Goal: Information Seeking & Learning: Learn about a topic

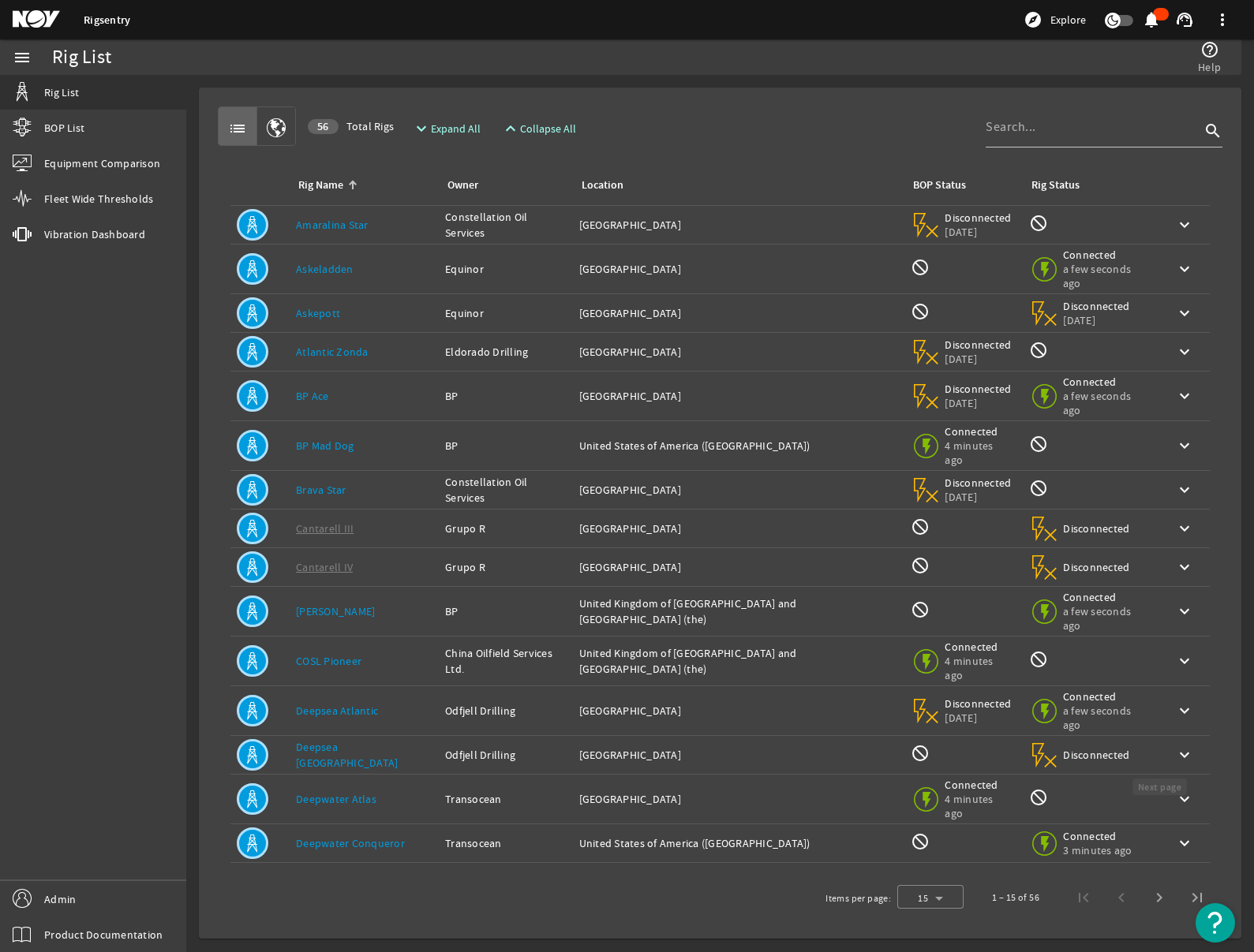
click at [1162, 878] on span "Next page" at bounding box center [1159, 897] width 38 height 38
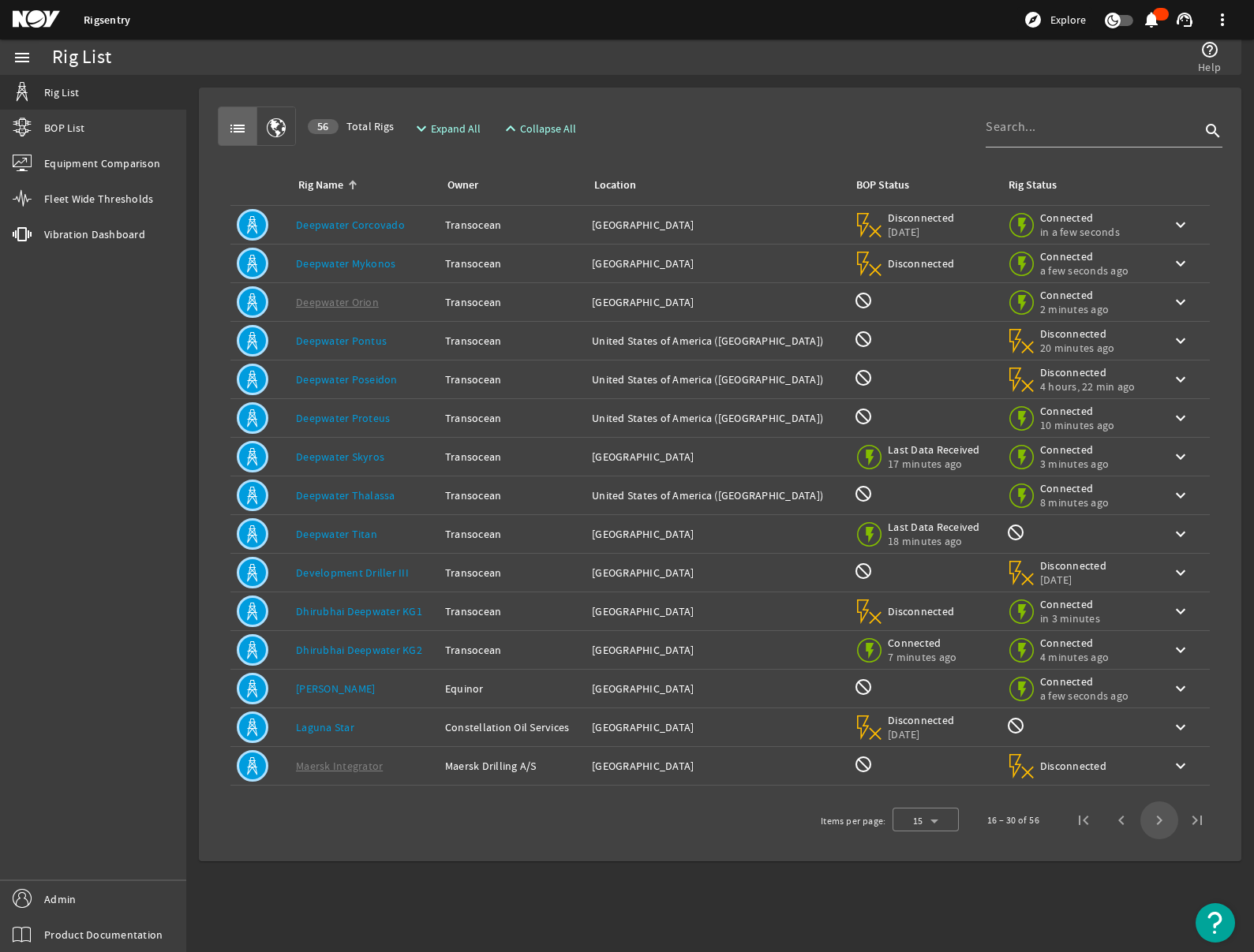
click at [1162, 822] on span "Next page" at bounding box center [1159, 820] width 38 height 38
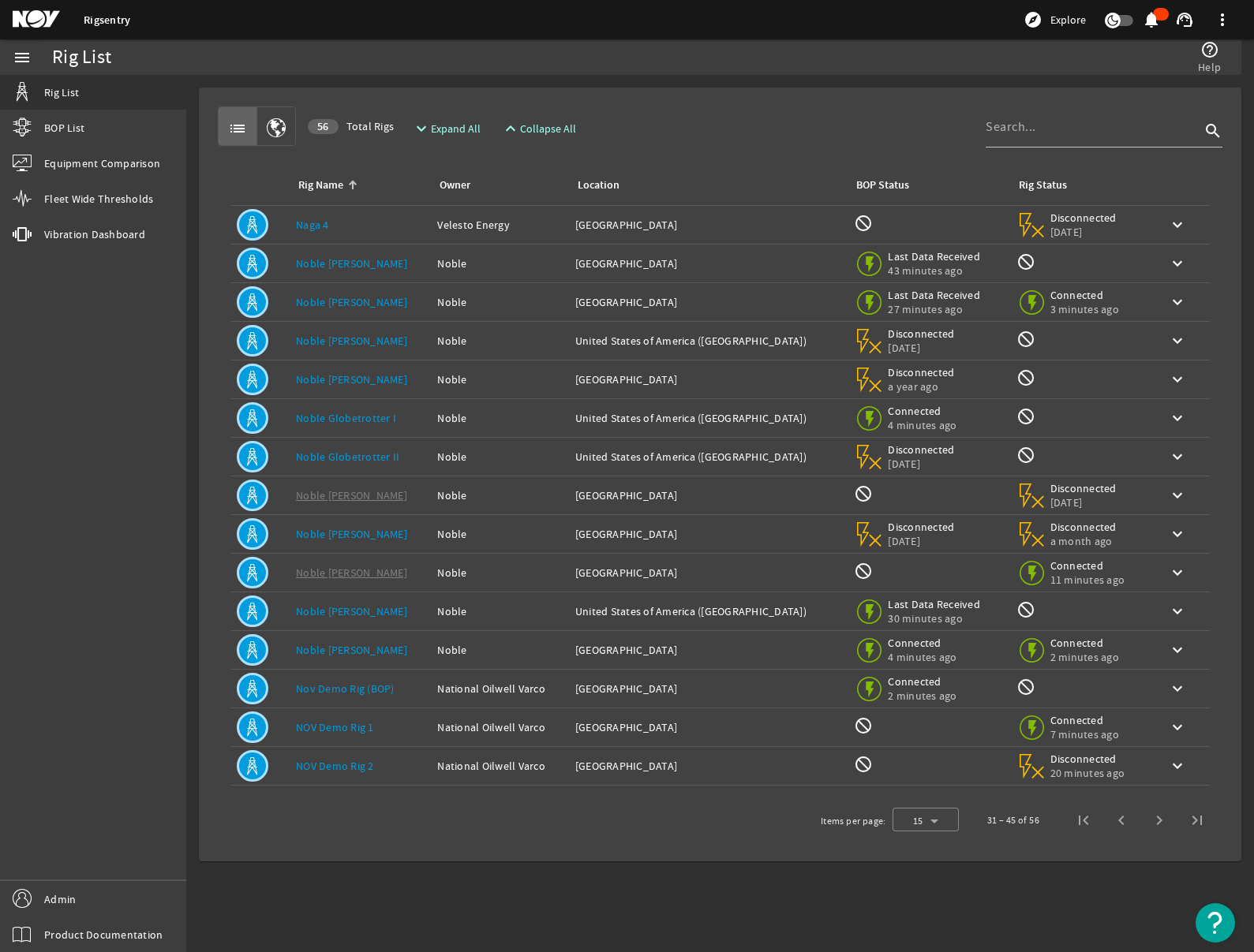
click at [344, 766] on link "NOV Demo Rig 2" at bounding box center [334, 766] width 78 height 14
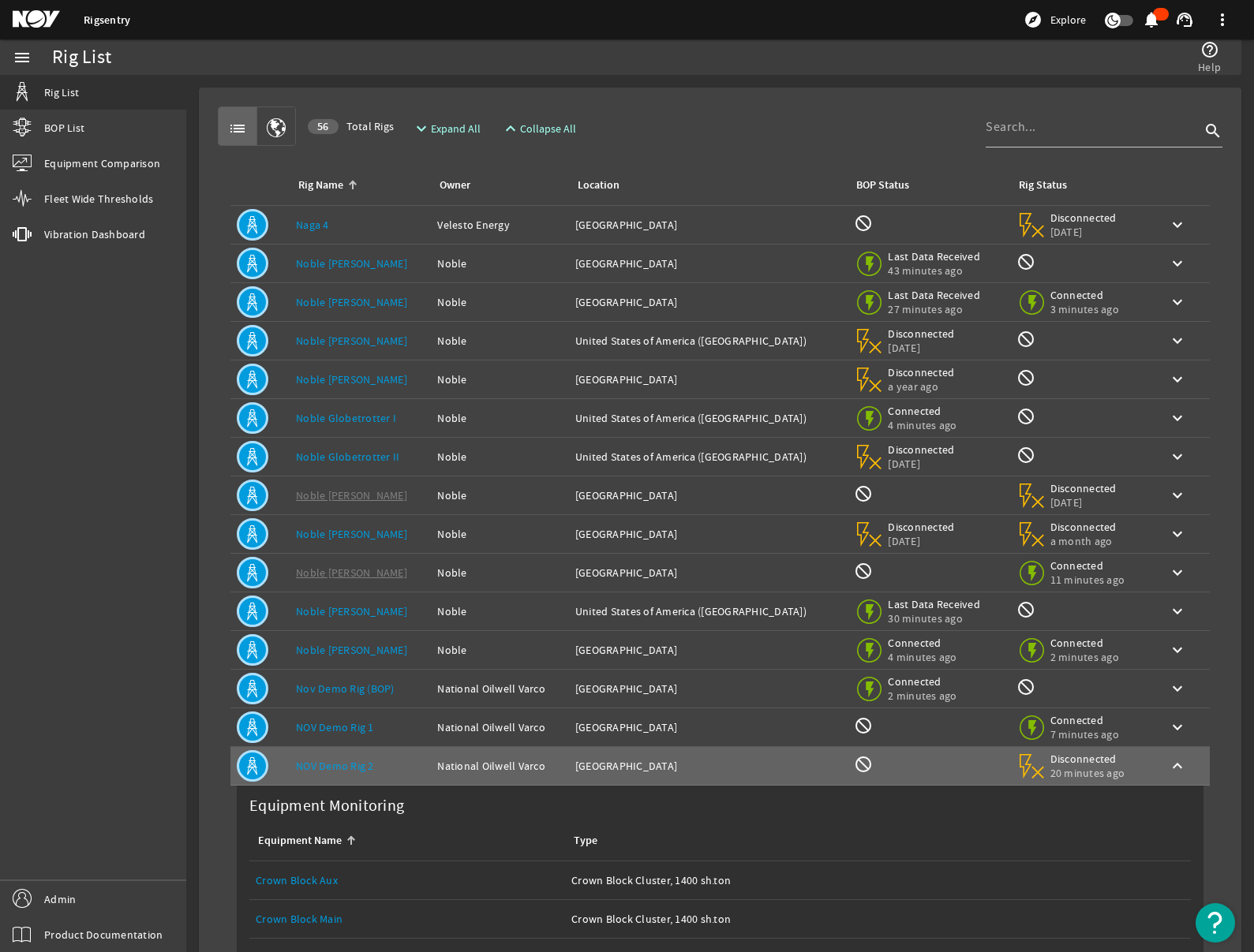
click at [163, 775] on div "menu Rig List BOP List Equipment Comparison Fleet Wide Thresholds vibration Vib…" at bounding box center [93, 496] width 186 height 913
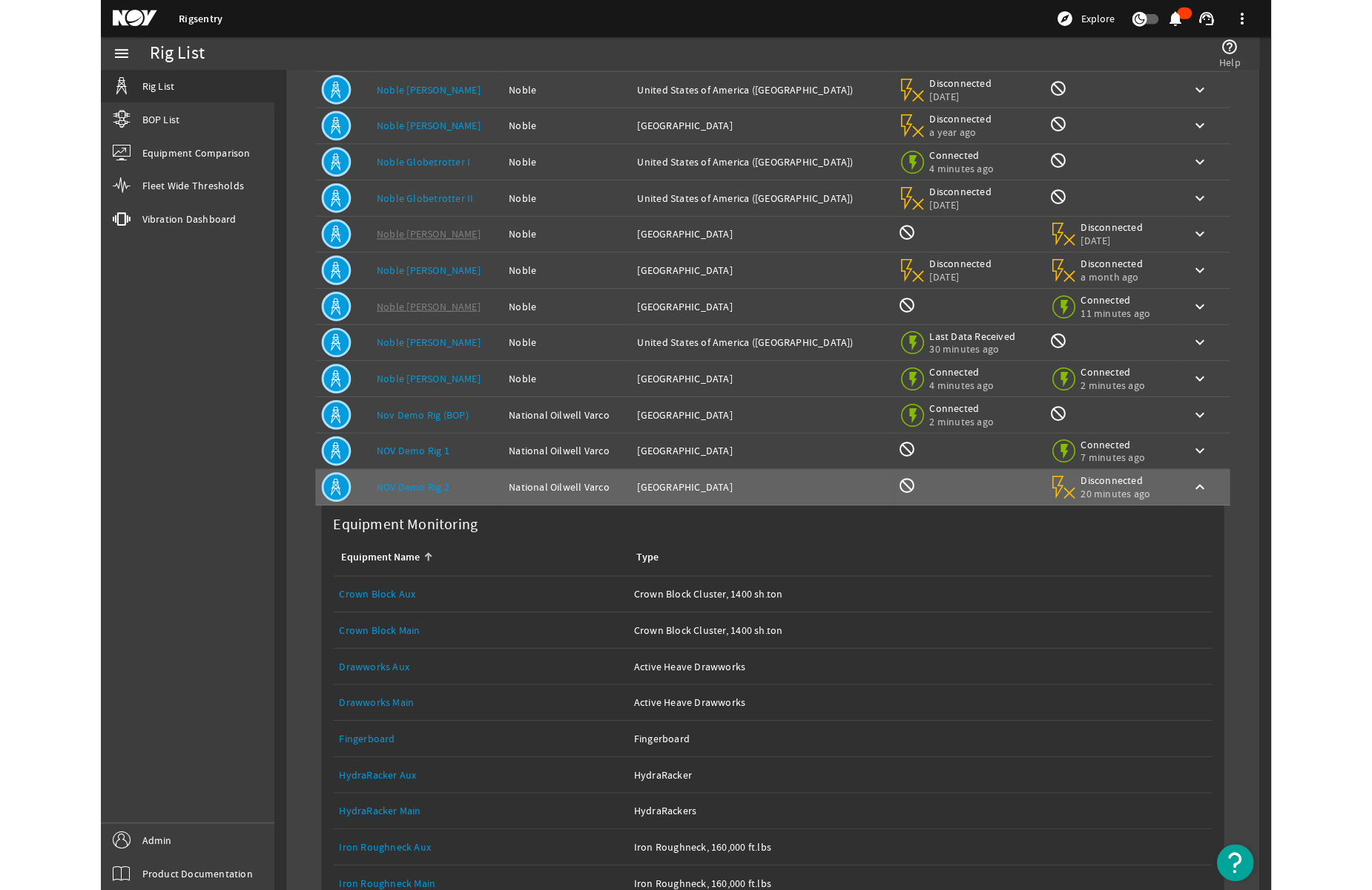
scroll to position [232, 0]
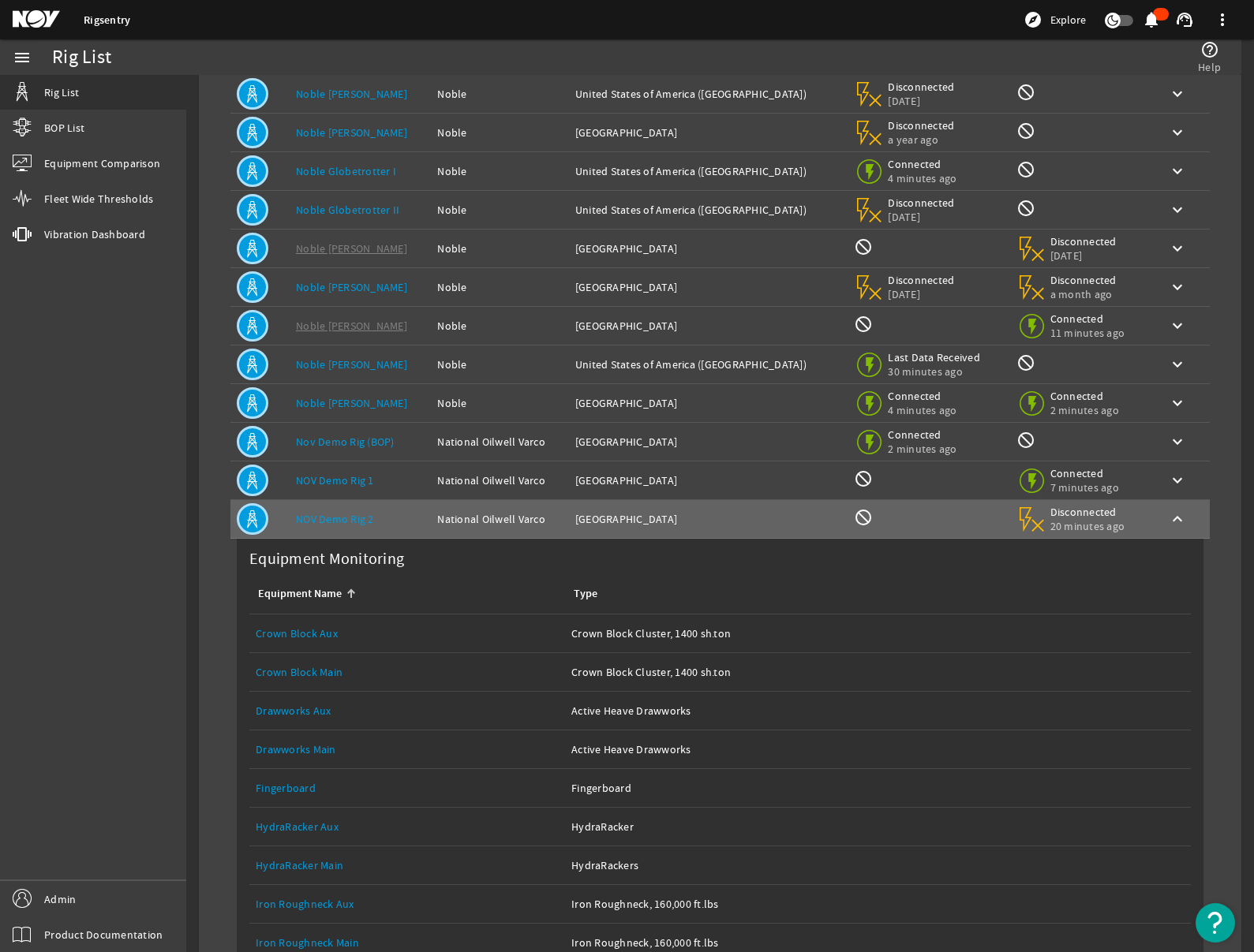
click at [286, 751] on link "Drawworks Main" at bounding box center [296, 749] width 80 height 14
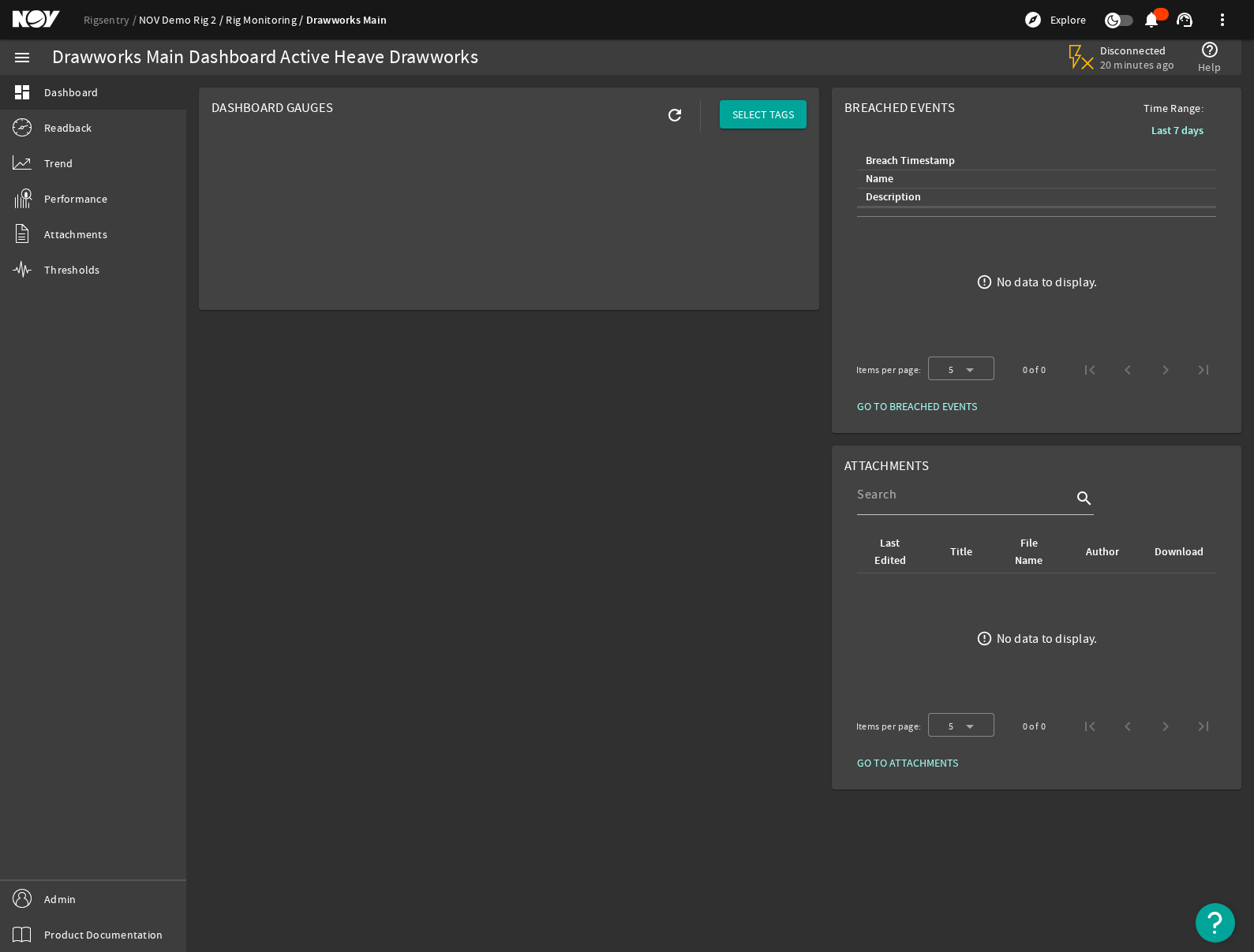
click at [154, 23] on link "NOV Demo Rig 2" at bounding box center [182, 19] width 87 height 14
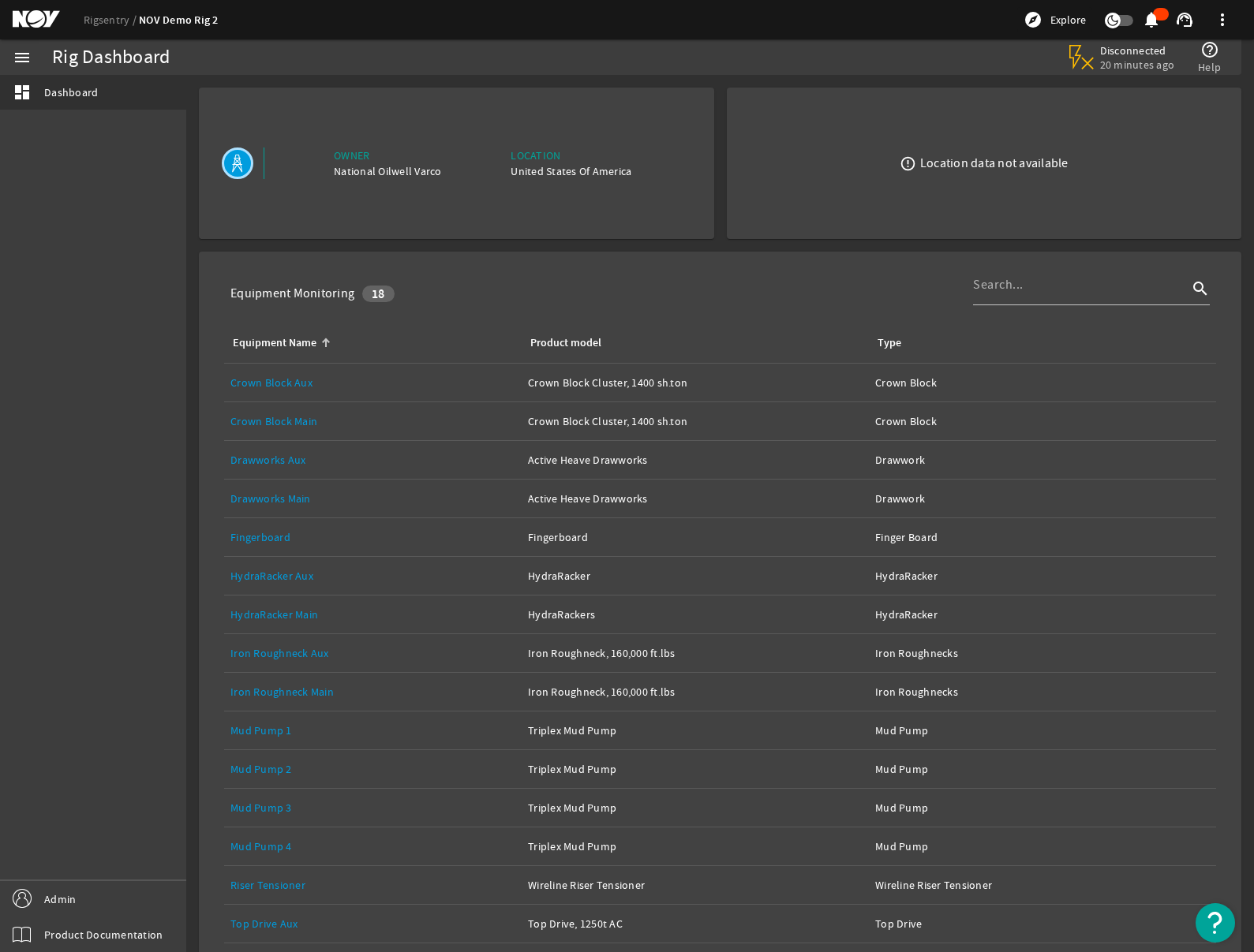
click at [274, 496] on link "Drawworks Main" at bounding box center [271, 498] width 80 height 14
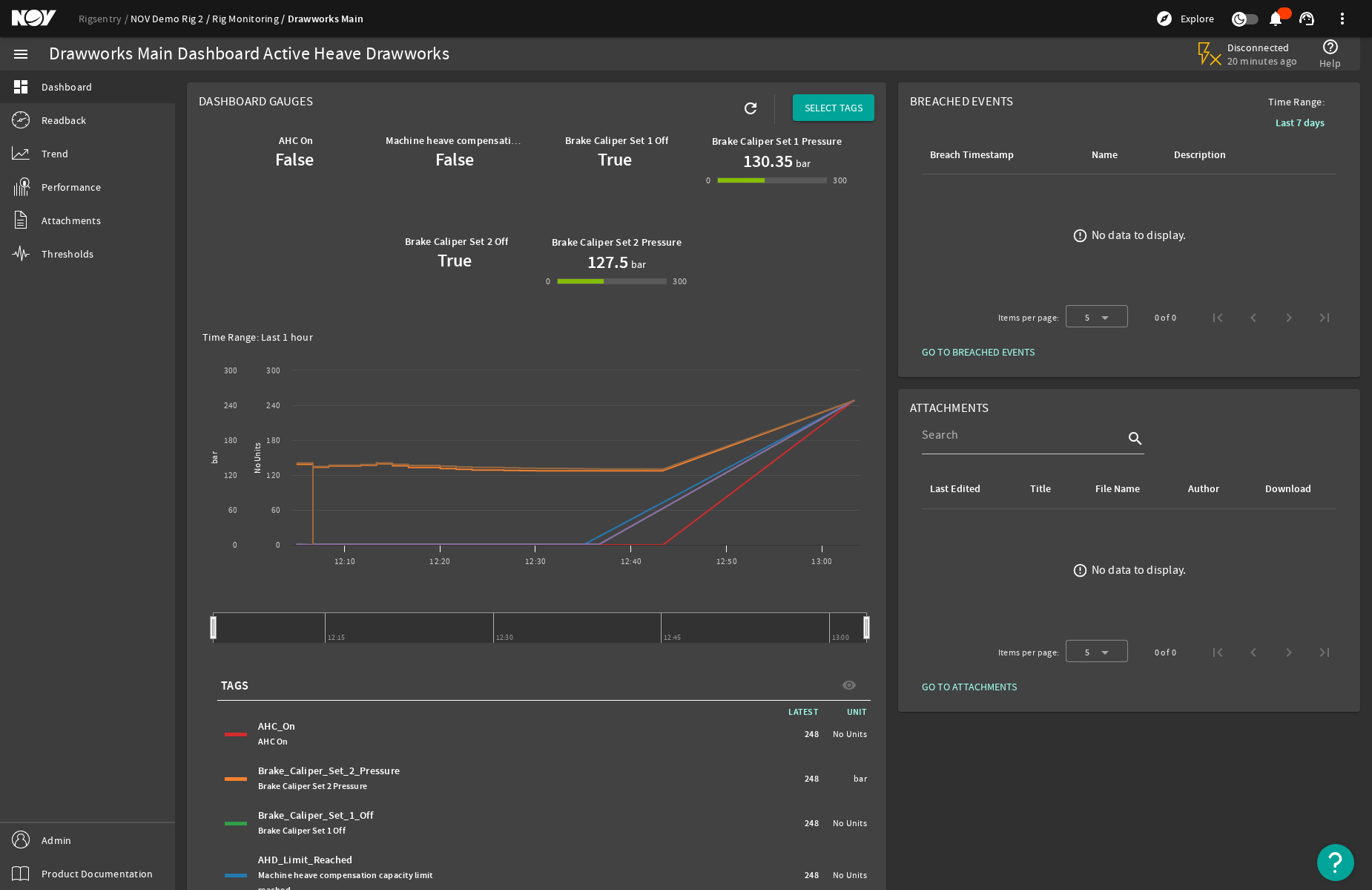
click at [166, 20] on link "NOV Demo Rig 2" at bounding box center [171, 18] width 82 height 13
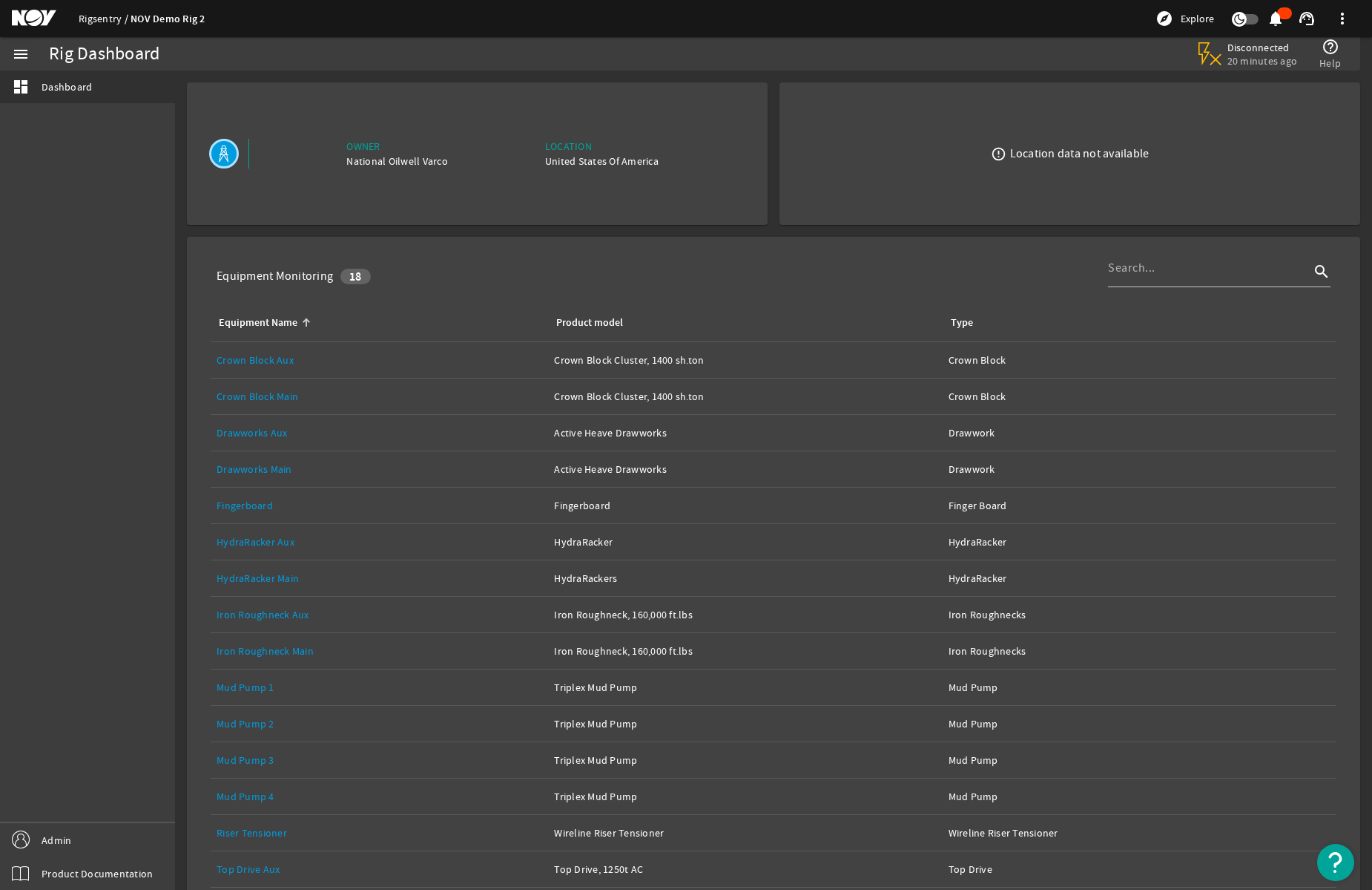
click at [88, 17] on link "Rigsentry" at bounding box center [105, 18] width 52 height 13
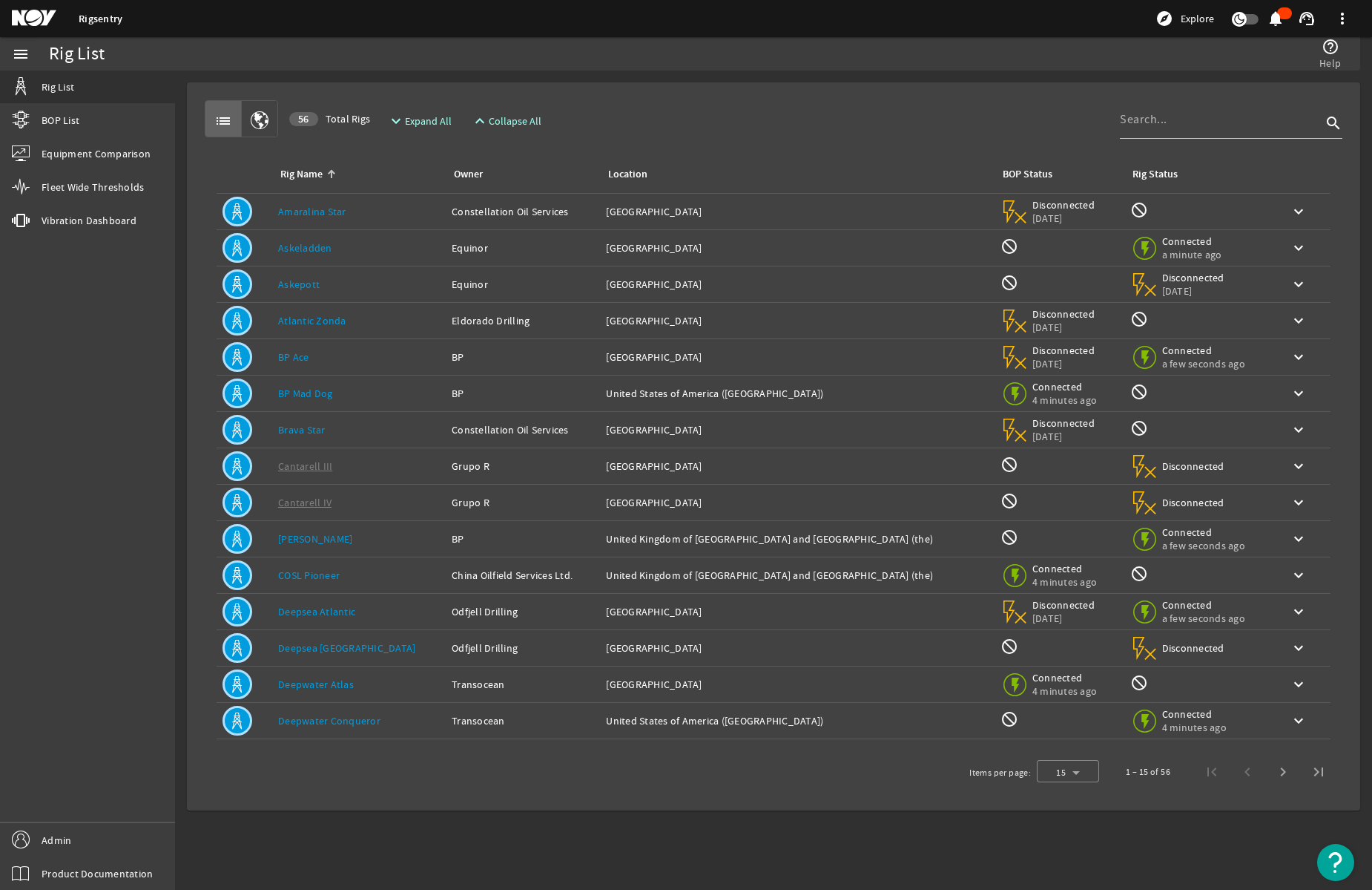
click at [113, 17] on link "Rigsentry" at bounding box center [101, 19] width 44 height 14
click at [35, 19] on mat-icon at bounding box center [45, 18] width 67 height 18
